Goal: Task Accomplishment & Management: Manage account settings

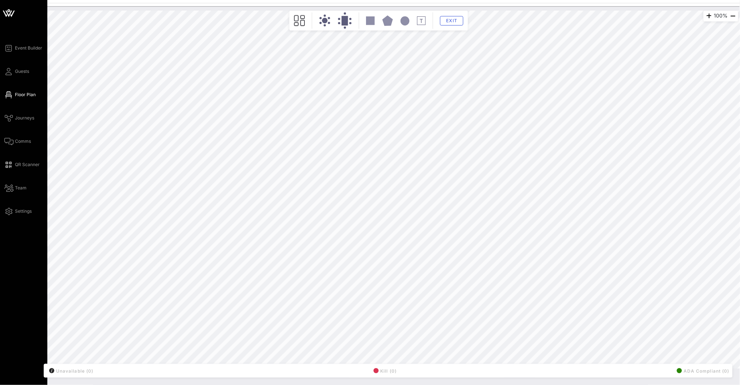
click at [10, 12] on icon at bounding box center [8, 12] width 17 height 17
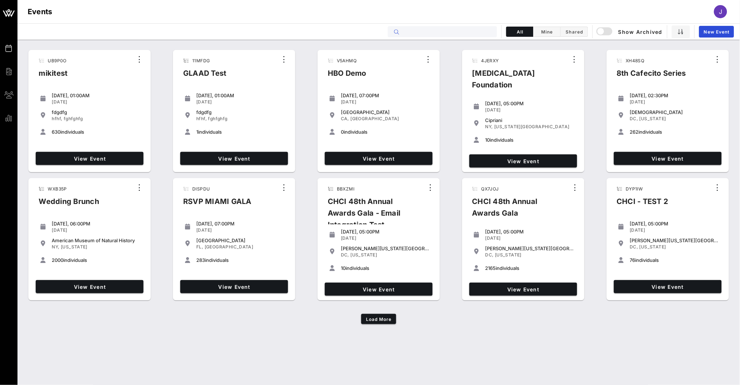
click at [453, 28] on input "text" at bounding box center [448, 31] width 90 height 9
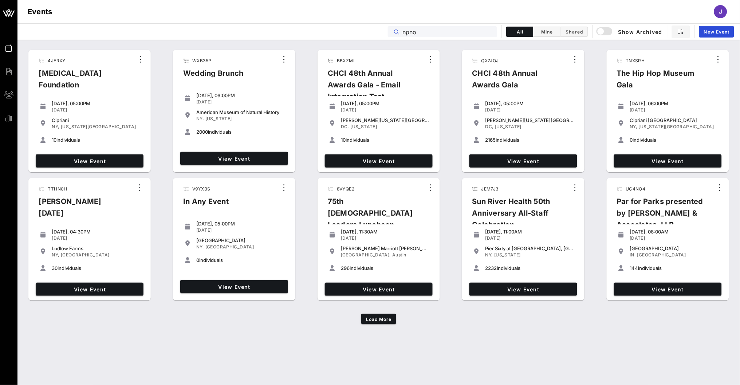
type input "npno"
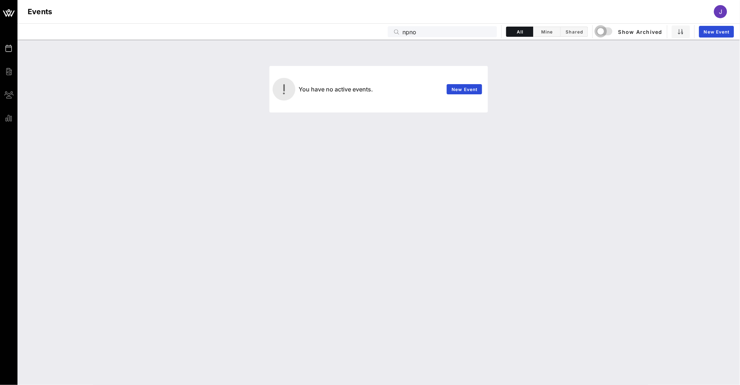
click at [606, 30] on div "button" at bounding box center [601, 31] width 10 height 10
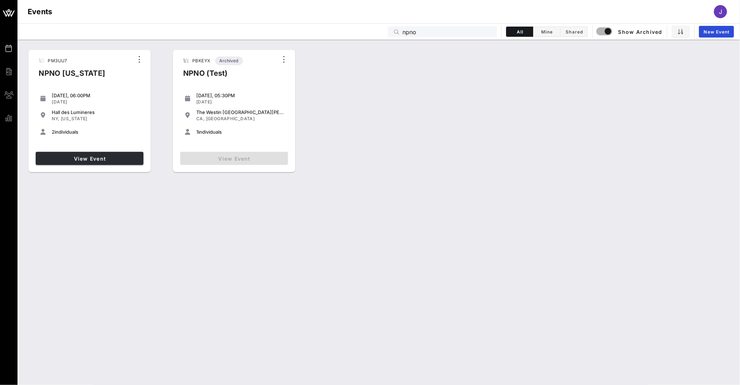
click at [88, 163] on link "View Event" at bounding box center [90, 158] width 108 height 13
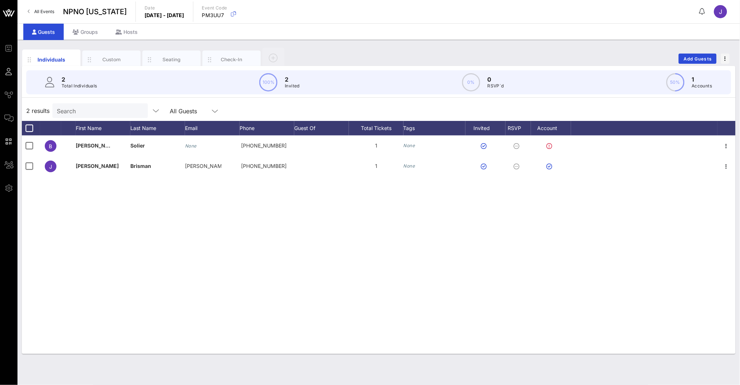
click at [50, 13] on span "All Events" at bounding box center [44, 11] width 20 height 5
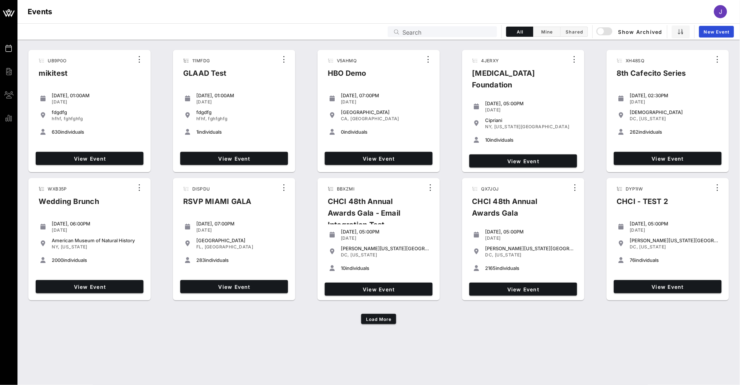
click at [465, 35] on input "Search" at bounding box center [448, 31] width 90 height 9
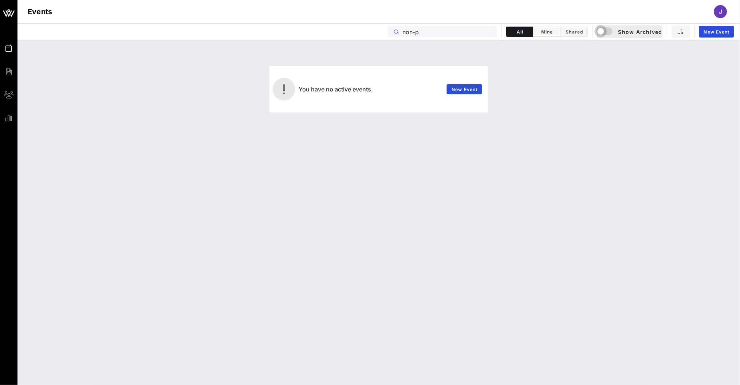
type input "non-p"
click at [606, 33] on div "button" at bounding box center [601, 31] width 10 height 10
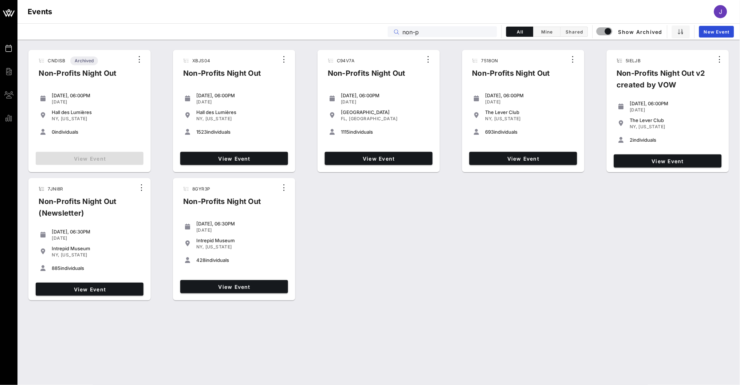
drag, startPoint x: 430, startPoint y: 32, endPoint x: 394, endPoint y: 31, distance: 35.8
click at [394, 31] on div "non-p" at bounding box center [442, 31] width 109 height 11
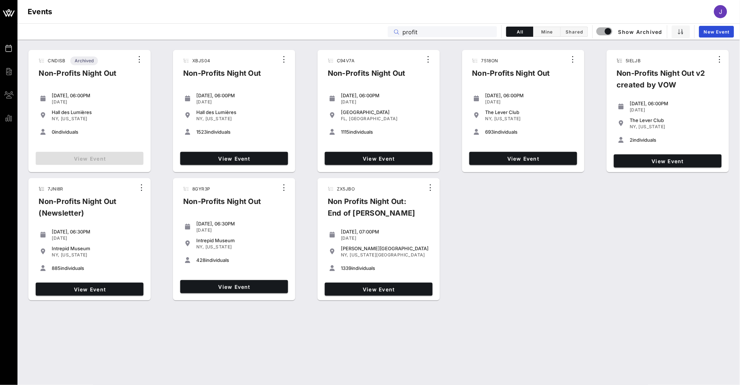
drag, startPoint x: 399, startPoint y: 13, endPoint x: 378, endPoint y: 33, distance: 28.6
click at [378, 33] on div "Events profit All Mine Shared Show Archived New Event" at bounding box center [378, 31] width 723 height 16
click at [454, 37] on div "profit" at bounding box center [448, 31] width 90 height 11
click at [459, 31] on input "profit" at bounding box center [448, 31] width 90 height 9
drag, startPoint x: 459, startPoint y: 31, endPoint x: 404, endPoint y: 28, distance: 54.3
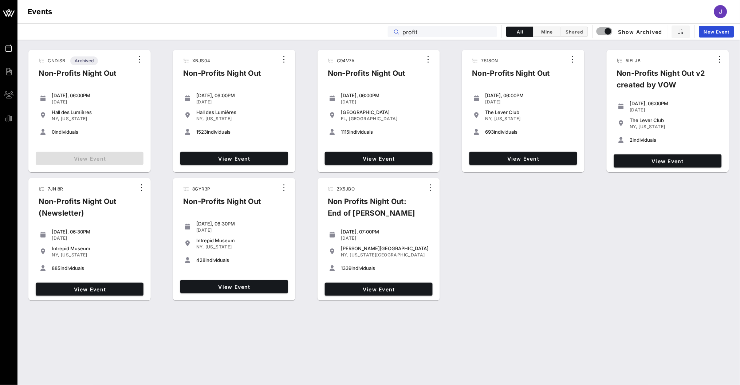
click at [403, 28] on input "profit" at bounding box center [448, 31] width 90 height 9
click at [424, 13] on div "Events J" at bounding box center [378, 11] width 723 height 23
click at [425, 30] on input "profit" at bounding box center [448, 31] width 90 height 9
drag, startPoint x: 420, startPoint y: 31, endPoint x: 400, endPoint y: 31, distance: 20.0
click at [400, 31] on div "profit" at bounding box center [442, 31] width 109 height 11
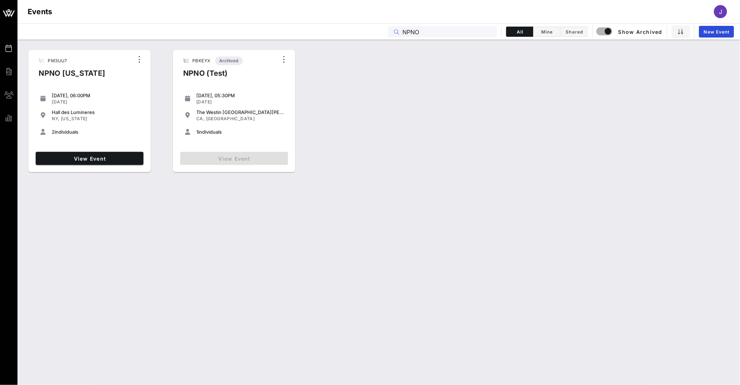
click at [445, 32] on input "NPNO" at bounding box center [448, 31] width 90 height 9
drag, startPoint x: 436, startPoint y: 32, endPoint x: 396, endPoint y: 32, distance: 39.4
click at [396, 32] on div "NPNO" at bounding box center [442, 31] width 109 height 11
paste input "ZX5JB"
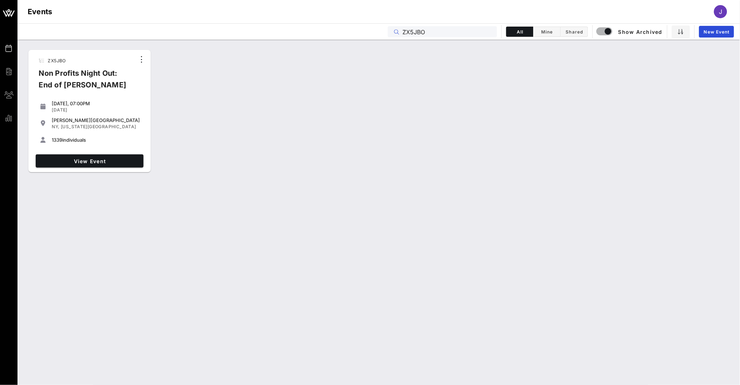
type input "ZX5JBO"
click at [72, 159] on span "View Event" at bounding box center [90, 161] width 102 height 6
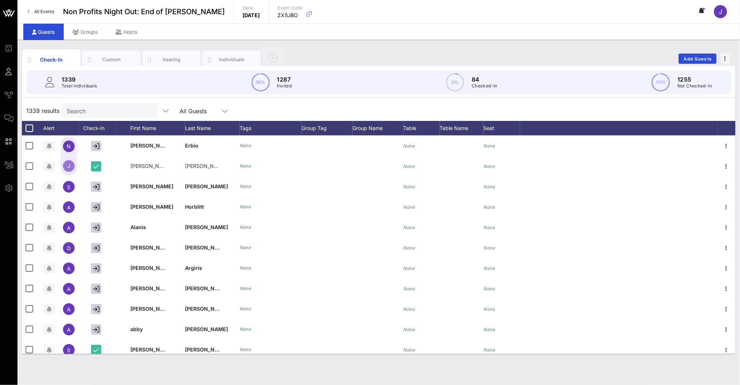
click at [154, 110] on div "Search" at bounding box center [109, 110] width 95 height 15
click at [7, 118] on icon at bounding box center [8, 118] width 9 height 1
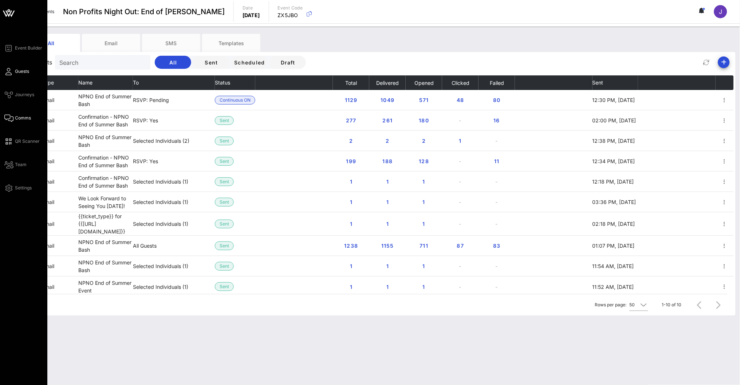
click at [10, 71] on icon at bounding box center [8, 71] width 9 height 1
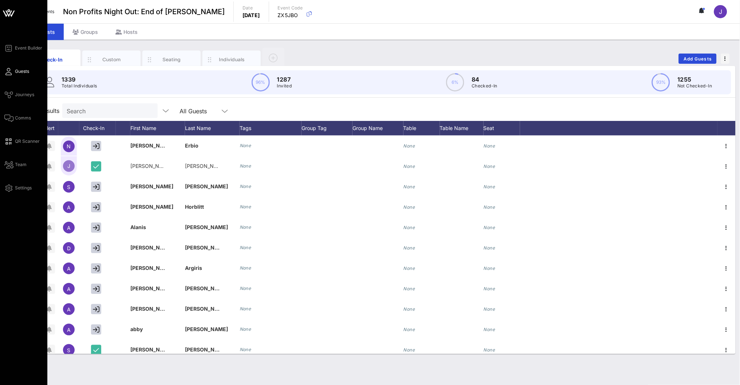
click at [8, 72] on icon at bounding box center [8, 71] width 9 height 1
click at [9, 71] on icon at bounding box center [8, 71] width 9 height 1
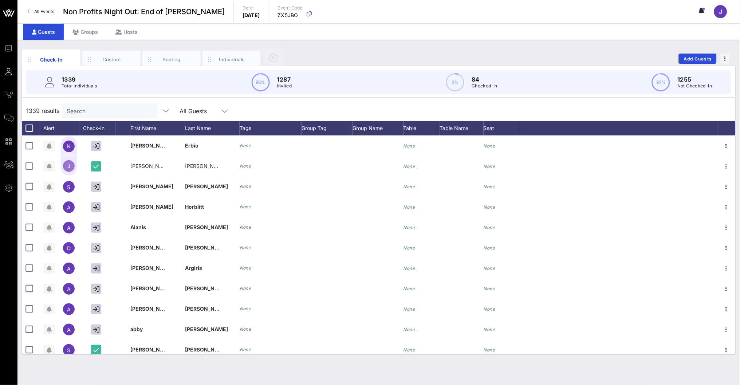
click at [354, 51] on div "Check-In Custom Seating Individuals Add Guests" at bounding box center [379, 58] width 714 height 23
click at [114, 62] on div "Custom" at bounding box center [111, 59] width 32 height 7
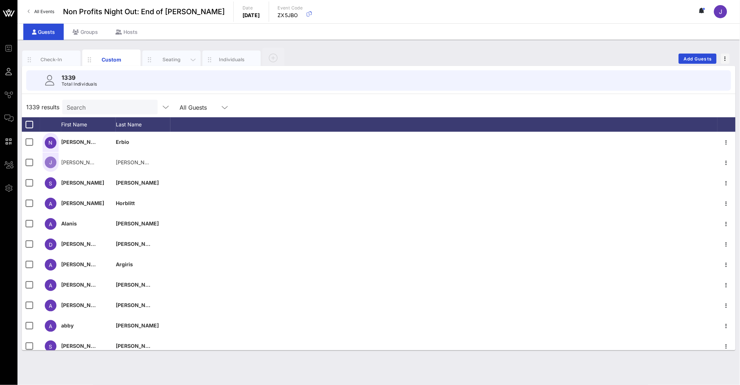
click at [164, 60] on div "Seating" at bounding box center [172, 59] width 32 height 7
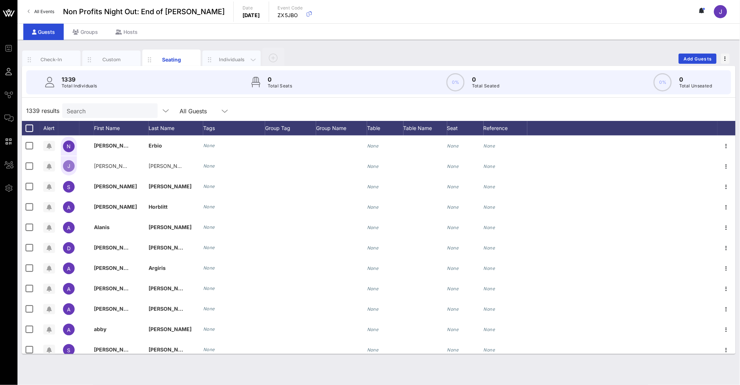
click at [229, 55] on div "Individuals" at bounding box center [232, 60] width 58 height 18
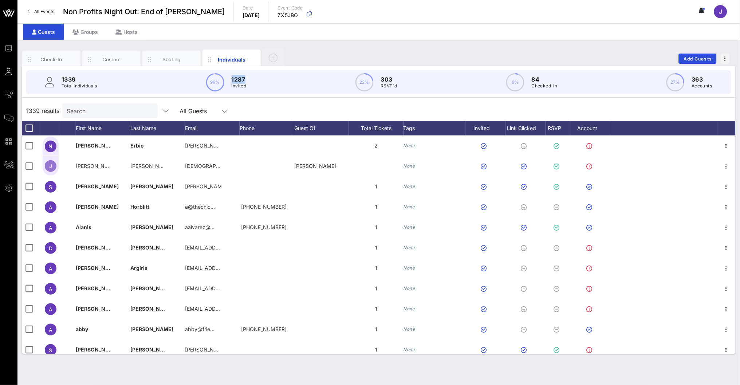
drag, startPoint x: 246, startPoint y: 79, endPoint x: 230, endPoint y: 79, distance: 16.0
click at [230, 79] on div "96% 1287 Invited" at bounding box center [226, 82] width 40 height 18
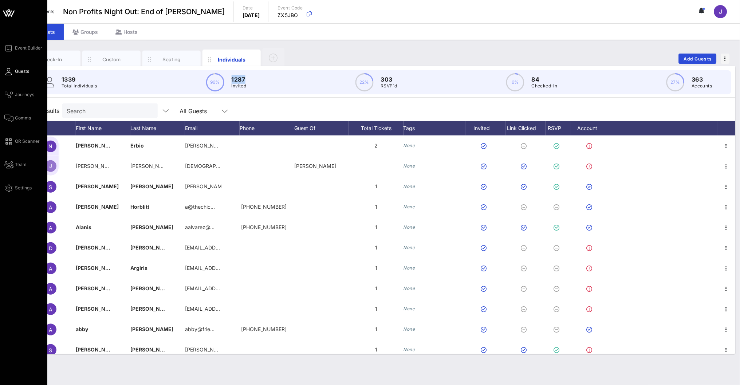
click at [9, 71] on icon at bounding box center [8, 71] width 9 height 1
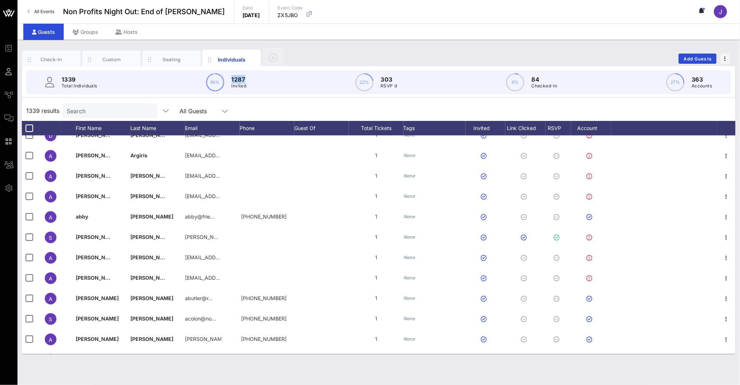
scroll to position [115, 0]
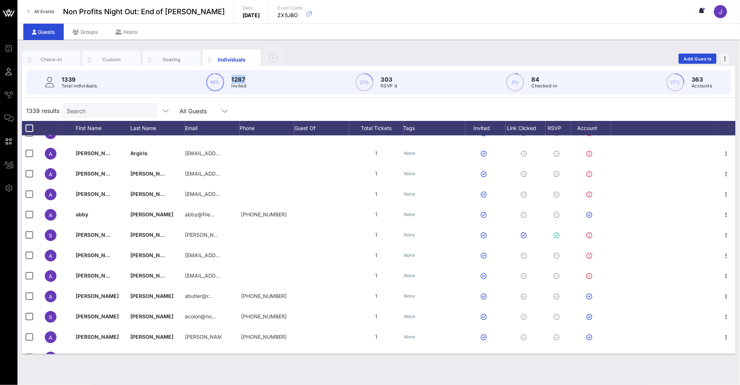
click at [149, 110] on div "Search" at bounding box center [109, 110] width 95 height 15
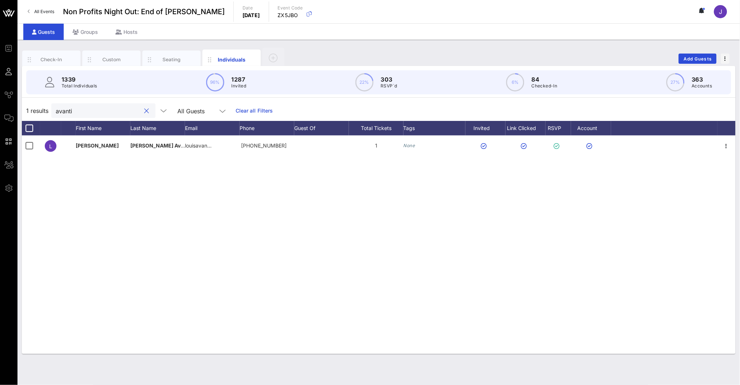
scroll to position [0, 0]
type input "avanti"
click at [118, 56] on div "Custom" at bounding box center [111, 59] width 32 height 7
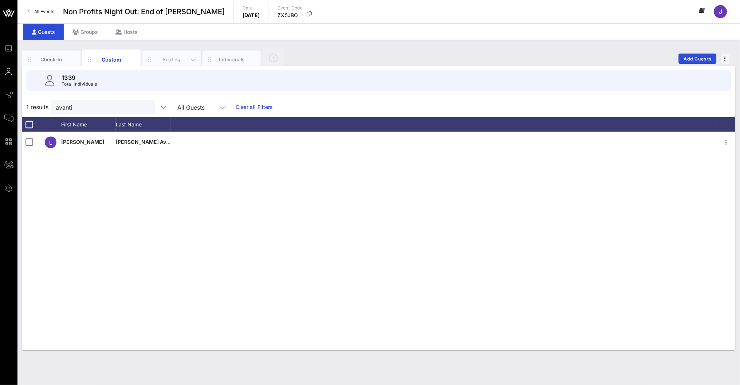
click at [169, 59] on div "Seating" at bounding box center [172, 59] width 32 height 7
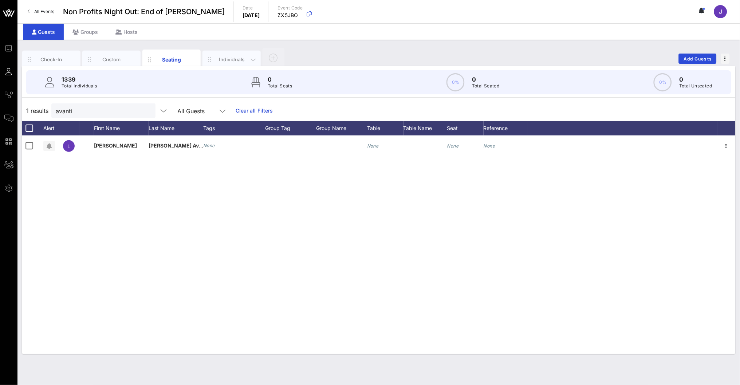
click at [228, 57] on div "Individuals" at bounding box center [232, 59] width 32 height 7
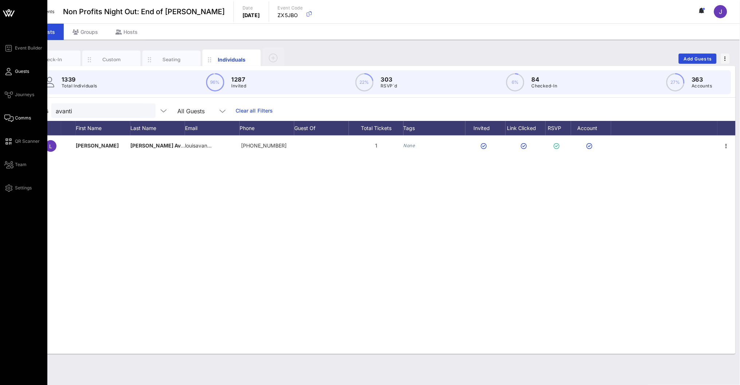
click at [13, 118] on icon at bounding box center [8, 118] width 9 height 1
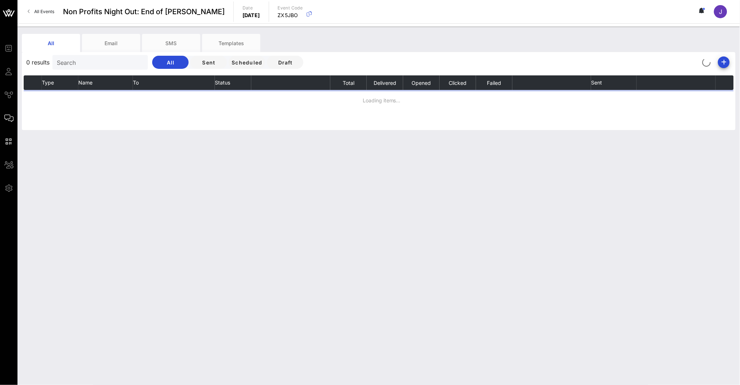
click at [101, 58] on input "Search" at bounding box center [99, 62] width 85 height 9
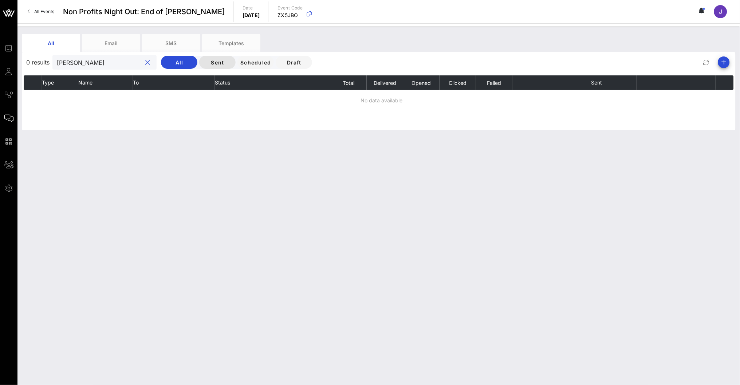
click at [217, 62] on span "Sent" at bounding box center [217, 62] width 25 height 6
click at [81, 61] on input "[PERSON_NAME]" at bounding box center [99, 62] width 85 height 9
type input "Louis@"
click at [100, 38] on div "Email" at bounding box center [111, 43] width 58 height 18
click at [146, 62] on button "clear icon" at bounding box center [148, 62] width 5 height 7
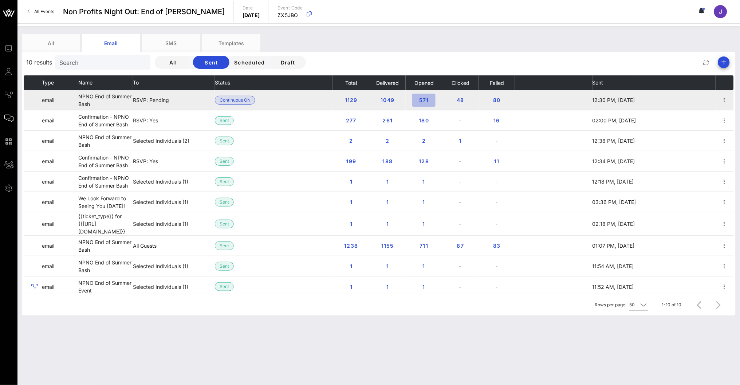
click at [424, 100] on span "571" at bounding box center [424, 100] width 12 height 6
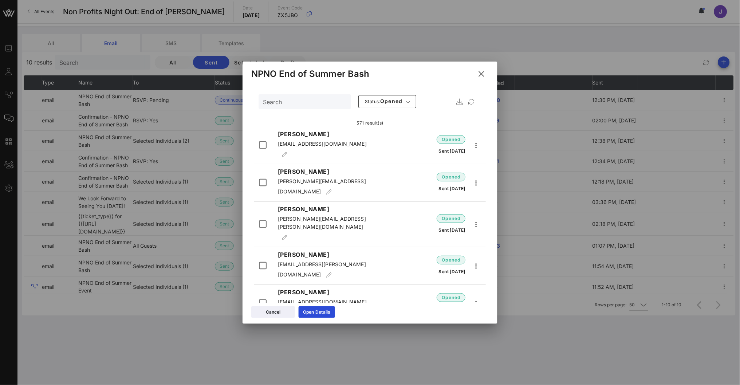
click at [392, 13] on div at bounding box center [370, 192] width 740 height 385
click at [481, 73] on icon at bounding box center [482, 73] width 10 height 9
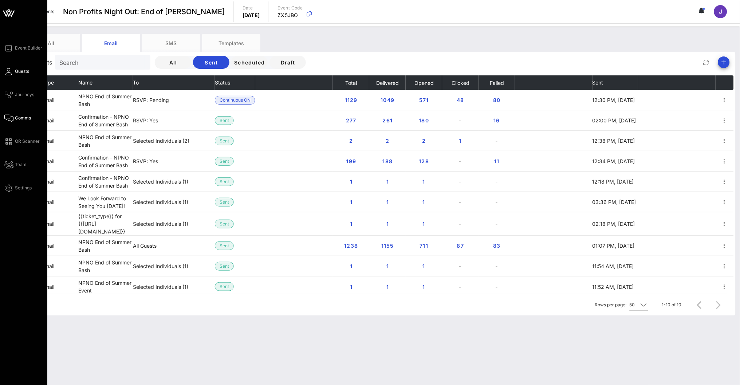
click at [9, 71] on icon at bounding box center [8, 71] width 9 height 1
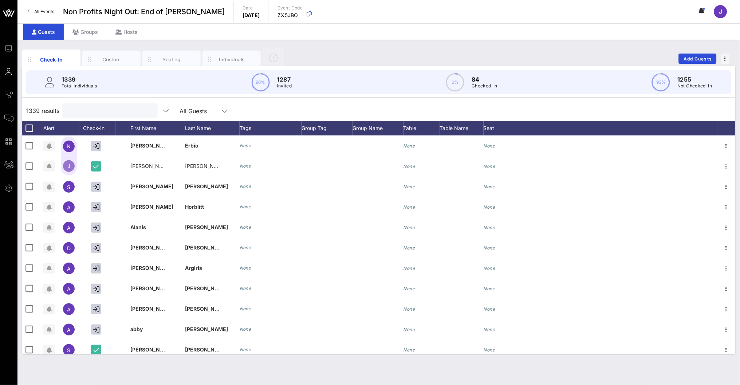
click at [106, 109] on input "text" at bounding box center [109, 110] width 85 height 9
click at [228, 59] on div "Individuals" at bounding box center [232, 59] width 32 height 7
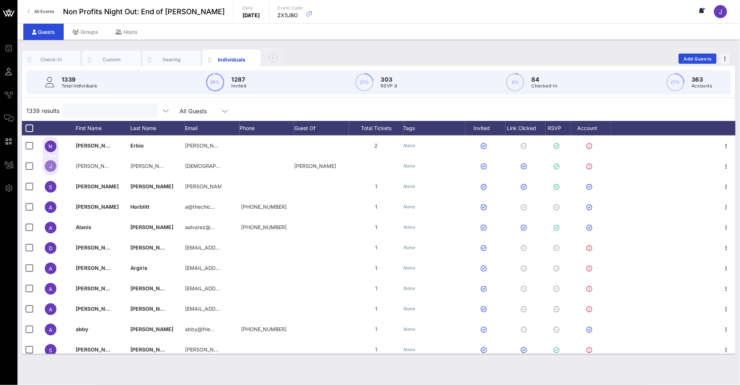
click at [122, 110] on input "text" at bounding box center [109, 110] width 85 height 9
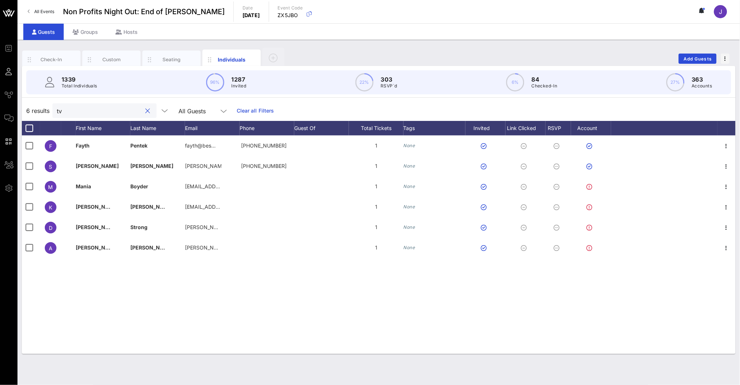
type input "t"
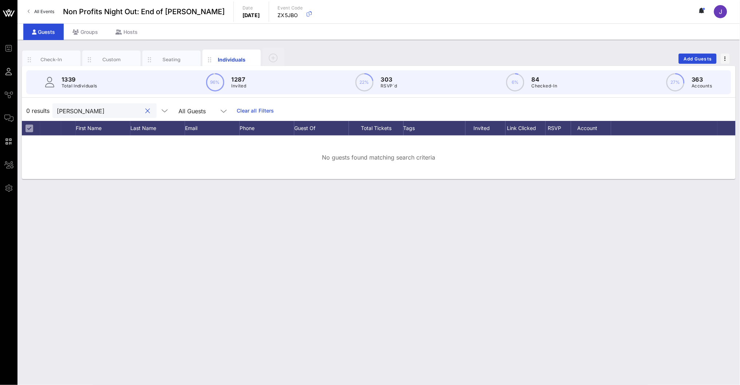
click at [133, 112] on input "[PERSON_NAME]" at bounding box center [99, 110] width 85 height 9
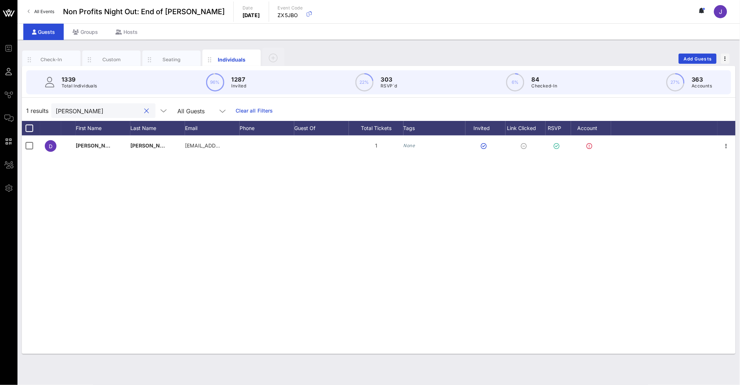
type input "[PERSON_NAME]"
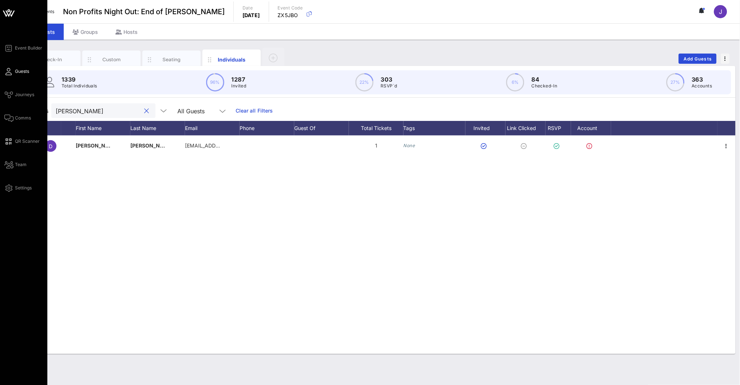
drag, startPoint x: 97, startPoint y: 112, endPoint x: 5, endPoint y: 109, distance: 91.5
click at [5, 110] on div "Event Builder Guests Journeys Comms QR Scanner Team Settings Non Profits Night …" at bounding box center [370, 192] width 740 height 385
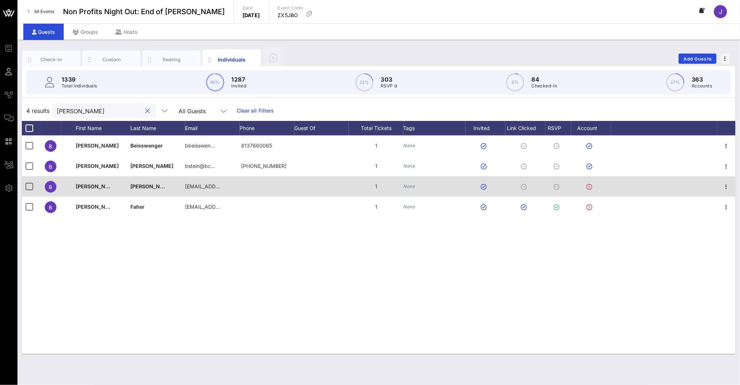
type input "[PERSON_NAME]"
click at [557, 208] on icon at bounding box center [557, 207] width 6 height 6
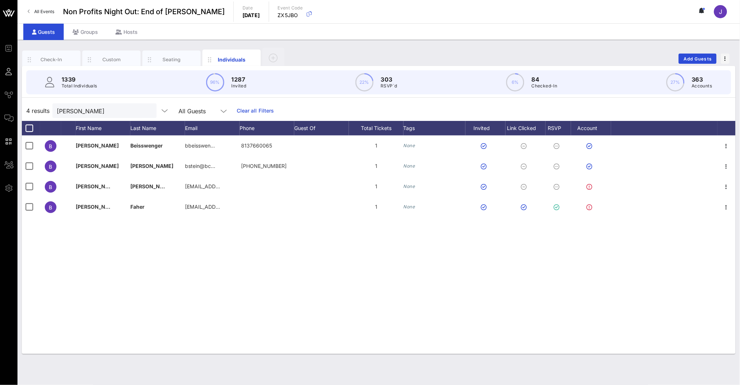
drag, startPoint x: 89, startPoint y: 115, endPoint x: 38, endPoint y: 108, distance: 51.5
click at [38, 108] on div "4 results [PERSON_NAME] All Guests Clear all Filters" at bounding box center [379, 111] width 714 height 20
drag, startPoint x: 84, startPoint y: 107, endPoint x: 38, endPoint y: 107, distance: 46.6
click at [38, 107] on div "4 results [PERSON_NAME] All Guests Clear all Filters" at bounding box center [379, 111] width 714 height 20
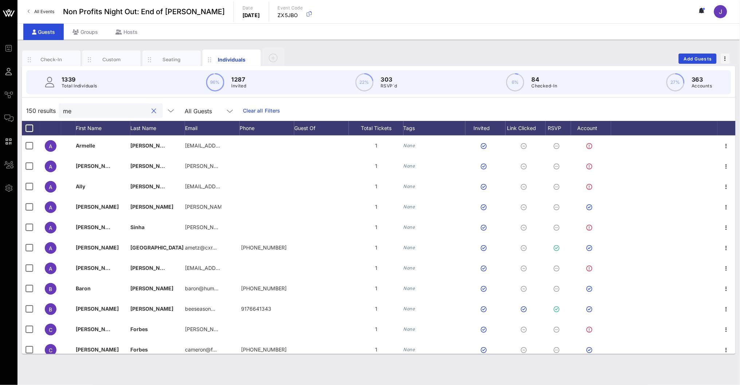
type input "m"
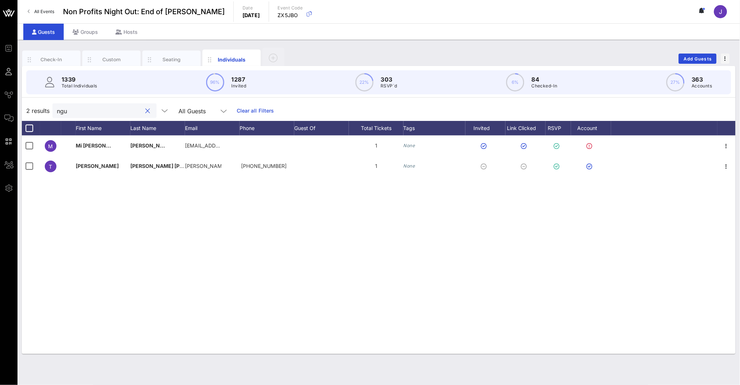
type input "ngu"
drag, startPoint x: 404, startPoint y: 84, endPoint x: 376, endPoint y: 81, distance: 28.7
click at [376, 81] on div "1339 Total Individuals 96% 1287 Invited 22% 303 RSVP`d 6% 84 Checked-In 27% 363…" at bounding box center [378, 82] width 705 height 24
click at [403, 80] on div "1339 Total Individuals 96% 1287 Invited 22% 303 RSVP`d 6% 84 Checked-In 27% 363…" at bounding box center [378, 82] width 705 height 24
drag, startPoint x: 401, startPoint y: 81, endPoint x: 381, endPoint y: 81, distance: 19.7
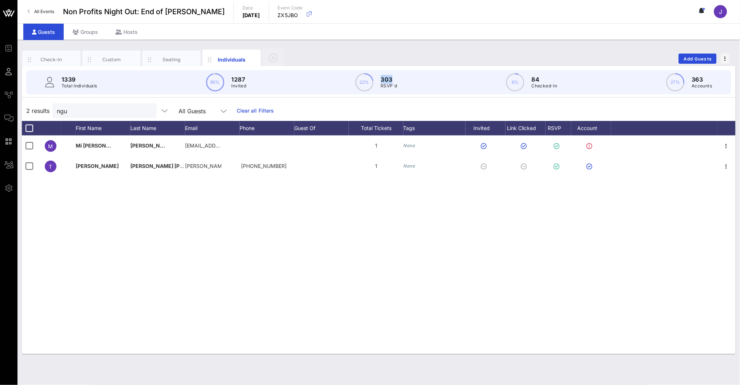
click at [381, 81] on div "1339 Total Individuals 96% 1287 Invited 22% 303 RSVP`d 6% 84 Checked-In 27% 363…" at bounding box center [378, 82] width 705 height 24
click at [146, 110] on button "clear icon" at bounding box center [148, 110] width 5 height 7
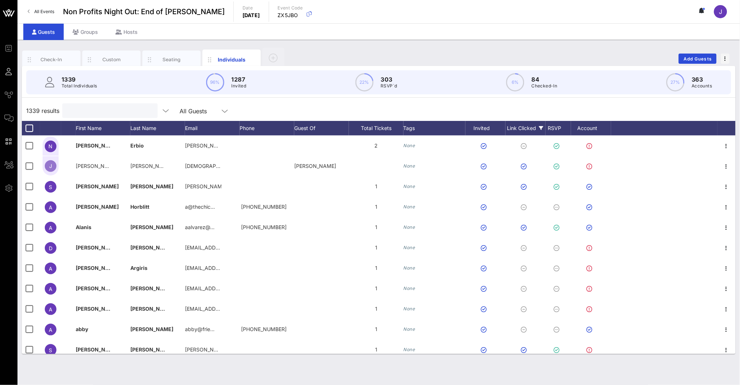
click at [538, 128] on div "Link Clicked" at bounding box center [526, 128] width 40 height 15
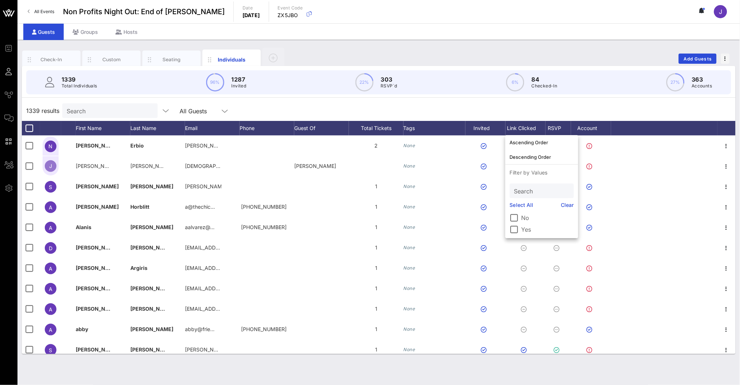
click at [526, 231] on label "Yes" at bounding box center [548, 229] width 52 height 7
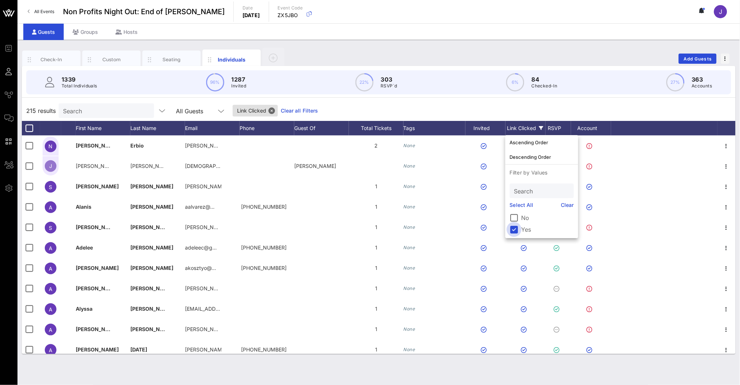
click at [516, 231] on div at bounding box center [514, 229] width 12 height 12
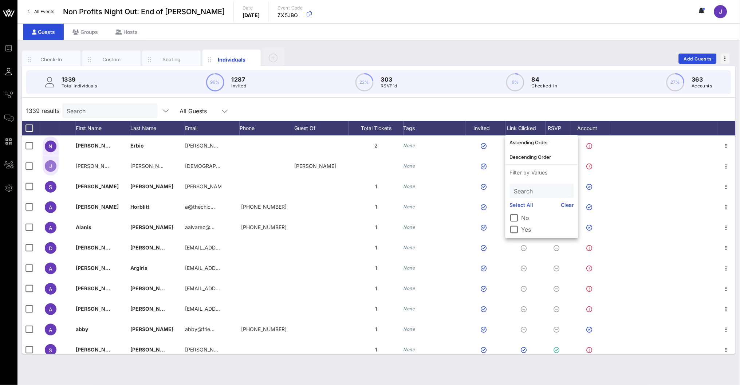
click at [533, 101] on div "1339 results Search All Guests" at bounding box center [379, 111] width 714 height 20
click at [525, 128] on div "Link Clicked" at bounding box center [526, 128] width 40 height 15
click at [516, 227] on div at bounding box center [514, 229] width 12 height 12
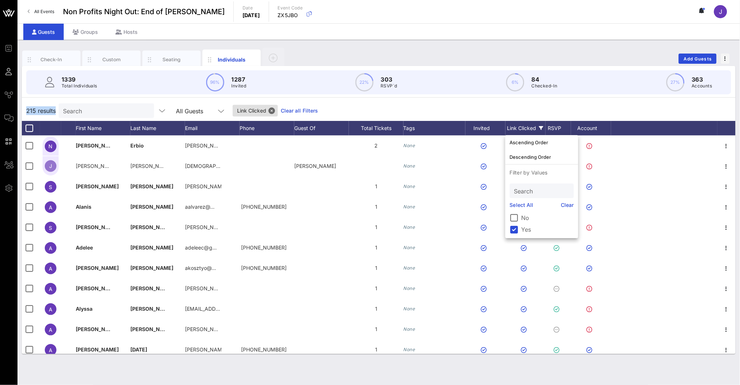
drag, startPoint x: 26, startPoint y: 111, endPoint x: 56, endPoint y: 111, distance: 30.6
click at [56, 111] on div "215 results Search All Guests Link Clicked Clear all Filters" at bounding box center [379, 111] width 714 height 20
